Goal: Navigation & Orientation: Find specific page/section

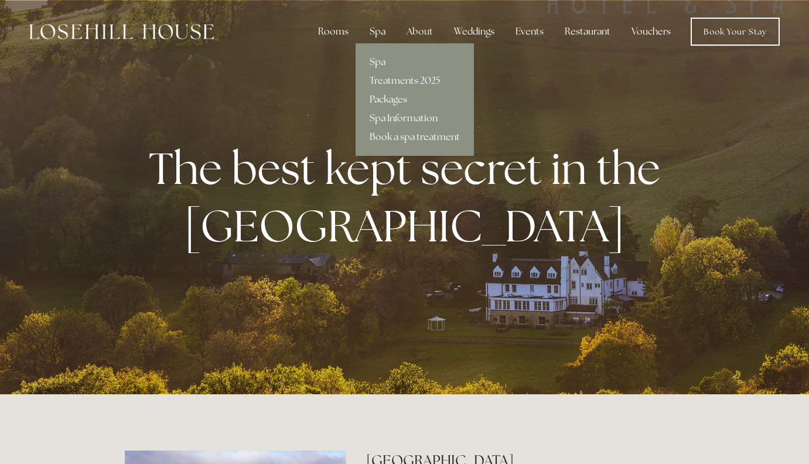
click at [380, 100] on link "Packages" at bounding box center [415, 99] width 118 height 19
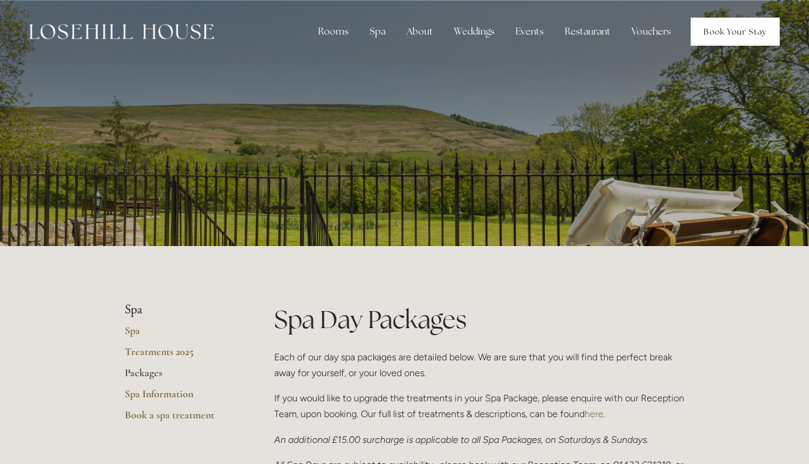
click at [724, 36] on link "Book Your Stay" at bounding box center [735, 32] width 89 height 28
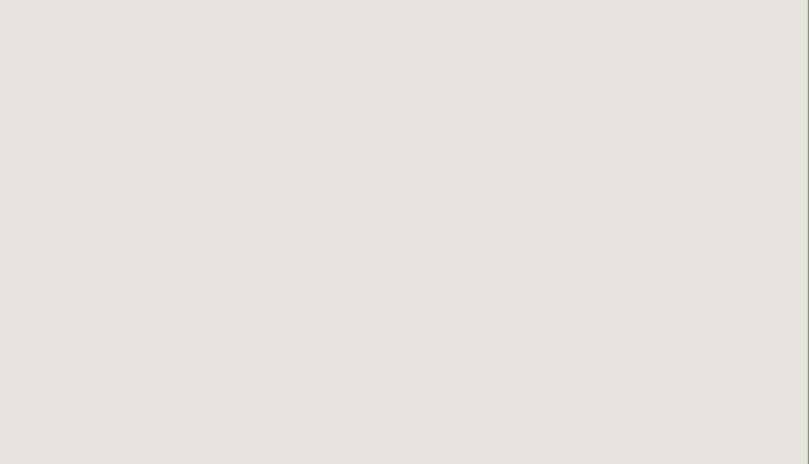
scroll to position [0, 1]
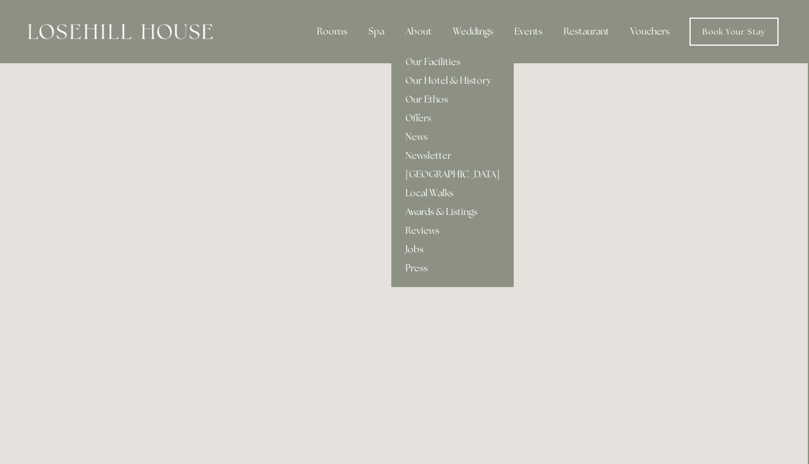
click at [421, 79] on link "Our Hotel & History" at bounding box center [452, 80] width 122 height 19
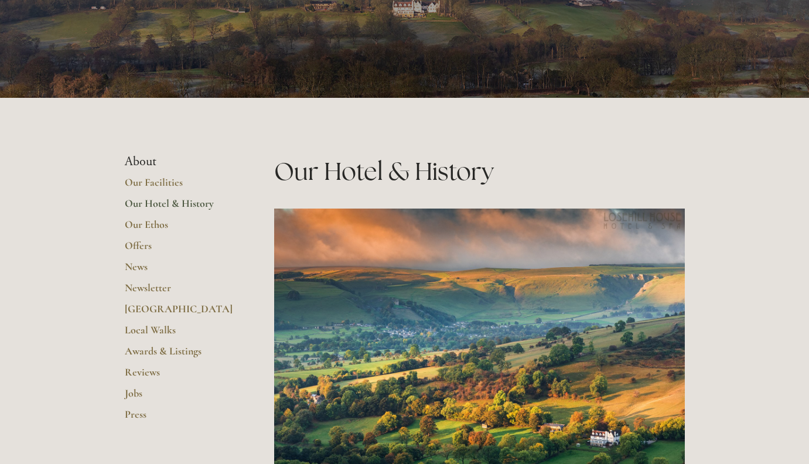
scroll to position [159, 0]
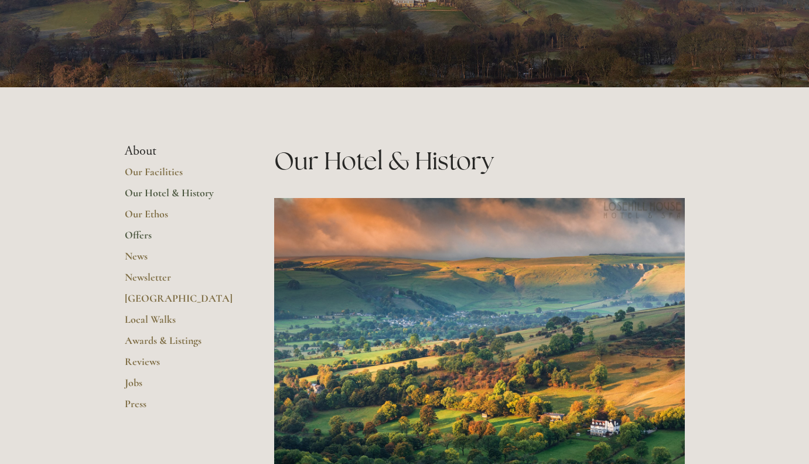
click at [139, 237] on link "Offers" at bounding box center [181, 239] width 112 height 21
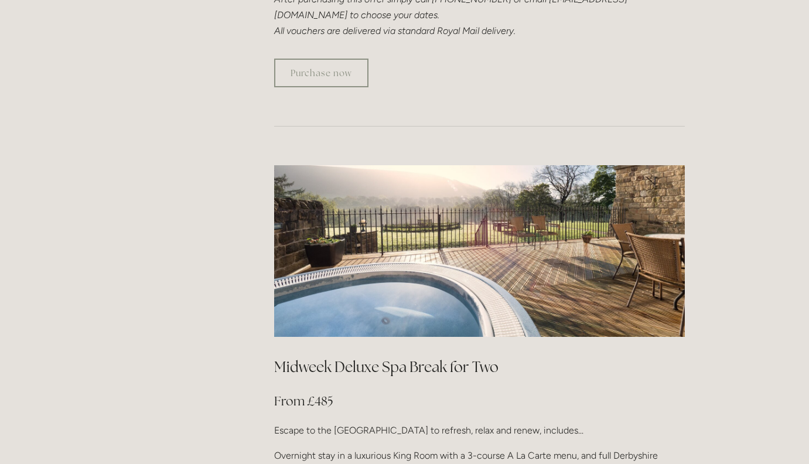
scroll to position [1058, 0]
